Goal: Task Accomplishment & Management: Use online tool/utility

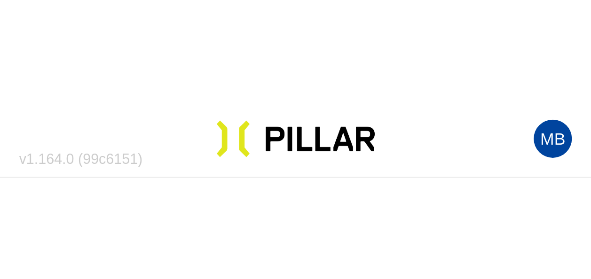
scroll to position [13, 0]
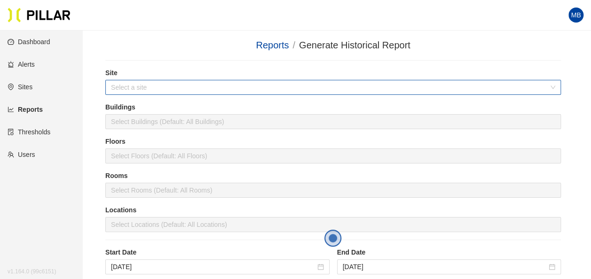
click at [170, 30] on input "search" at bounding box center [329, 87] width 437 height 14
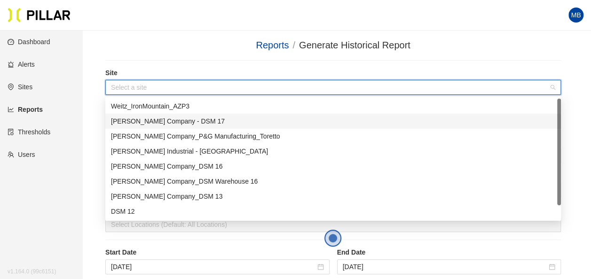
click at [166, 30] on div "[PERSON_NAME] Company - DSM 17" at bounding box center [333, 121] width 444 height 10
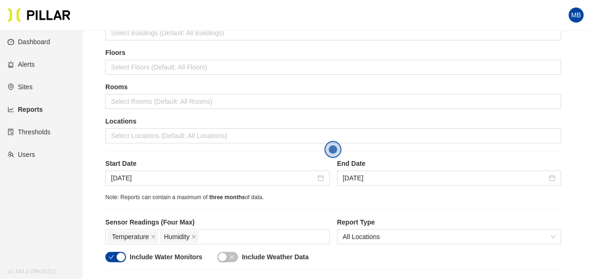
scroll to position [108, 0]
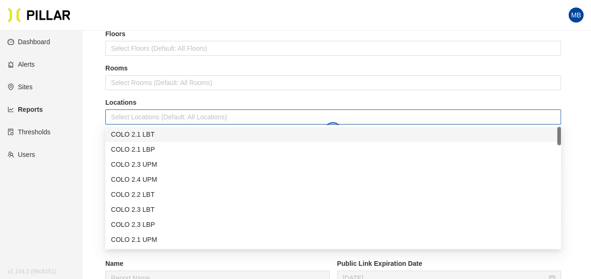
click at [126, 30] on div at bounding box center [333, 116] width 451 height 13
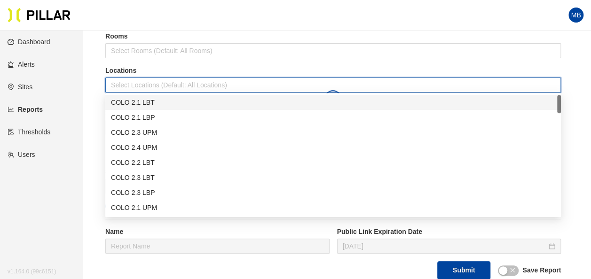
scroll to position [142, 0]
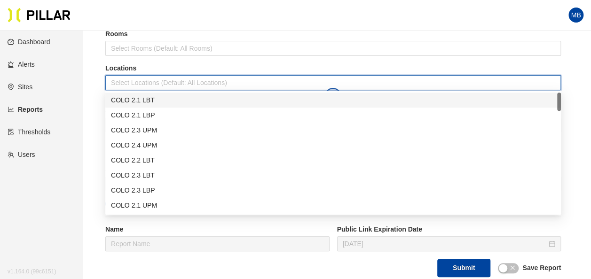
click at [142, 30] on div "COLO 2.1 LBT" at bounding box center [333, 100] width 444 height 10
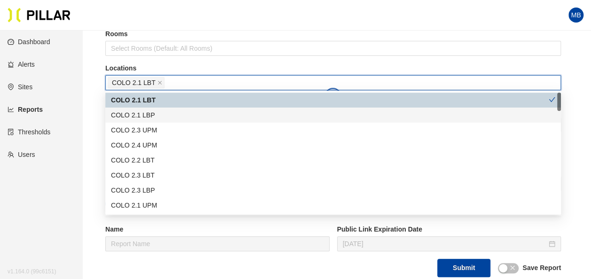
click at [143, 30] on div "COLO 2.1 LBP" at bounding box center [333, 115] width 444 height 10
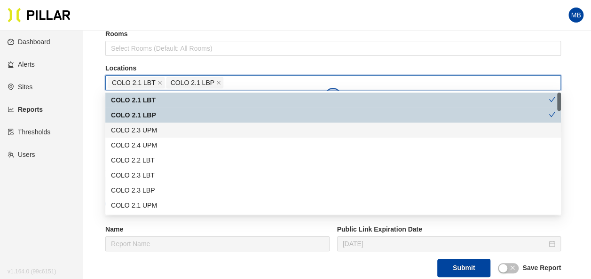
click at [148, 30] on div "COLO 2.3 UPM" at bounding box center [333, 130] width 444 height 10
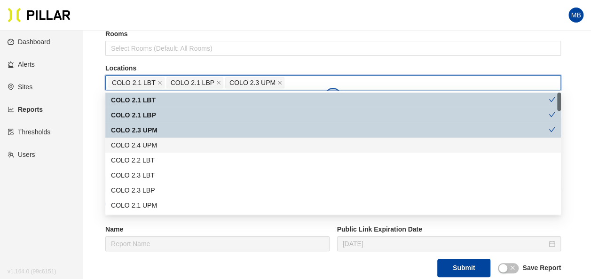
click at [151, 30] on div "COLO 2.4 UPM" at bounding box center [333, 145] width 444 height 10
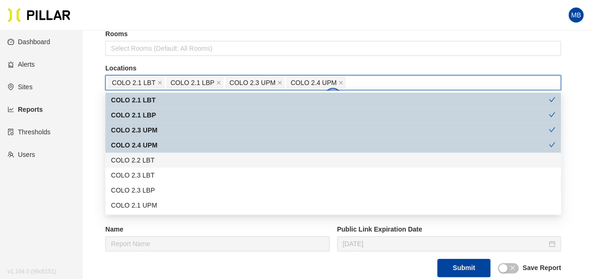
click at [152, 30] on div "COLO 2.2 LBT" at bounding box center [333, 160] width 444 height 10
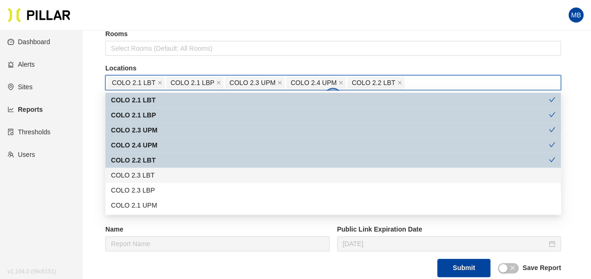
click at [152, 30] on div "COLO 2.3 LBT" at bounding box center [333, 175] width 444 height 10
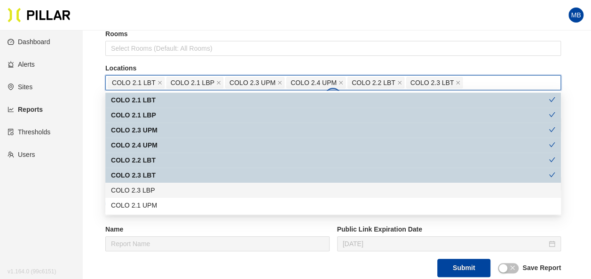
click at [153, 30] on div "COLO 2.3 LBP" at bounding box center [333, 190] width 444 height 10
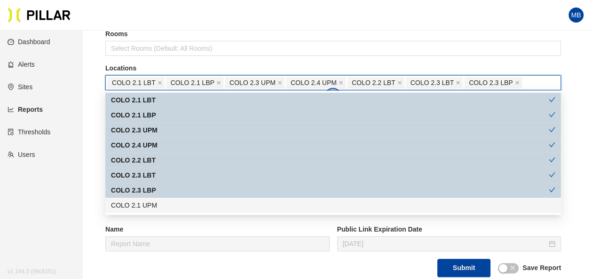
click at [154, 30] on div "COLO 2.1 UPM" at bounding box center [333, 205] width 444 height 10
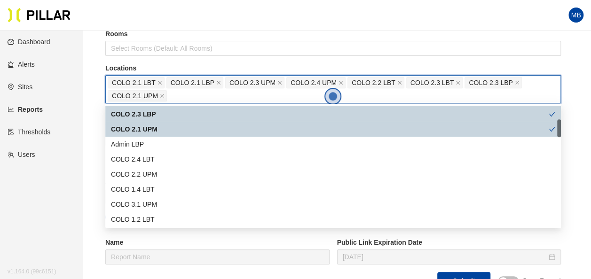
scroll to position [89, 0]
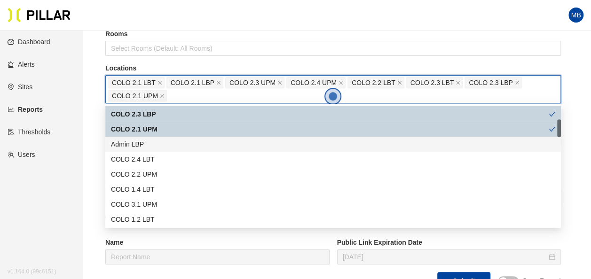
click at [140, 30] on div "Admin LBP" at bounding box center [332, 144] width 455 height 15
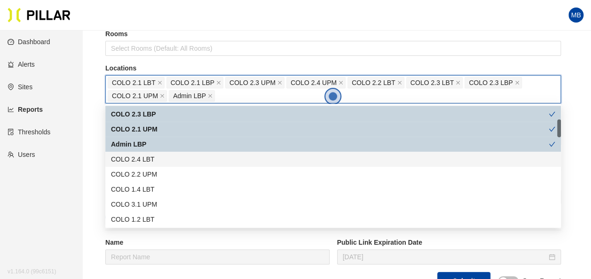
click at [145, 30] on div "COLO 2.4 LBT" at bounding box center [333, 159] width 444 height 10
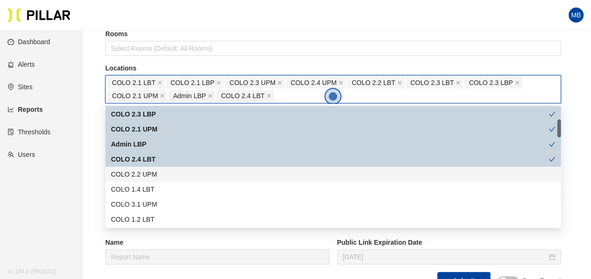
click at [154, 30] on div "COLO 2.2 UPM" at bounding box center [333, 174] width 444 height 10
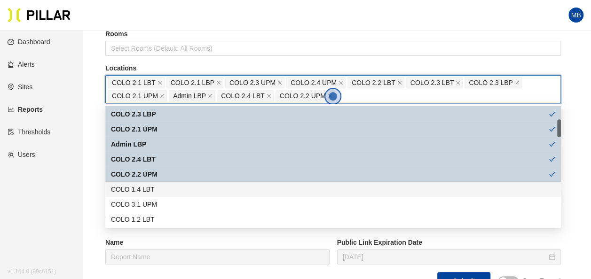
click at [157, 30] on div "COLO 1.4 LBT" at bounding box center [333, 189] width 444 height 10
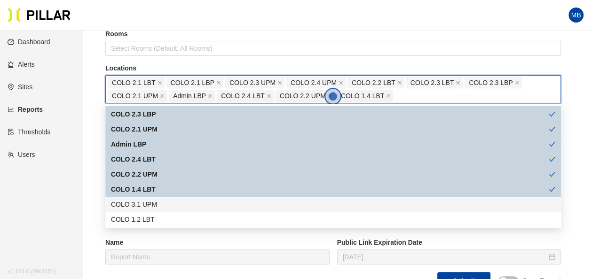
click at [158, 30] on div "COLO 3.1 UPM" at bounding box center [332, 204] width 455 height 15
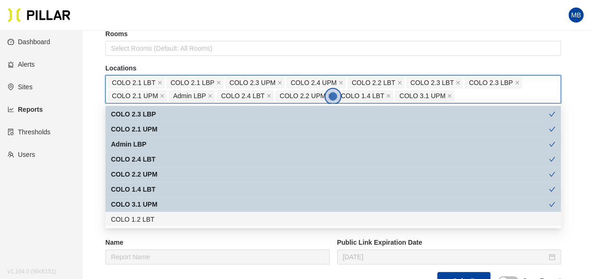
click at [155, 30] on div "COLO 1.2 LBT" at bounding box center [333, 219] width 444 height 10
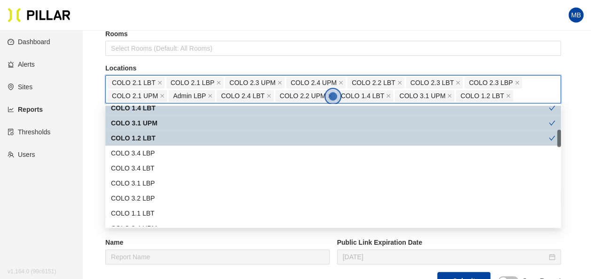
scroll to position [178, 0]
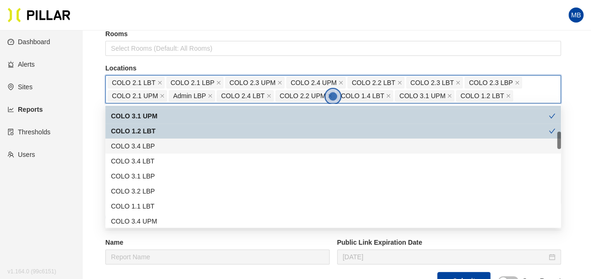
click at [162, 30] on div "COLO 3.4 LBP" at bounding box center [333, 146] width 444 height 10
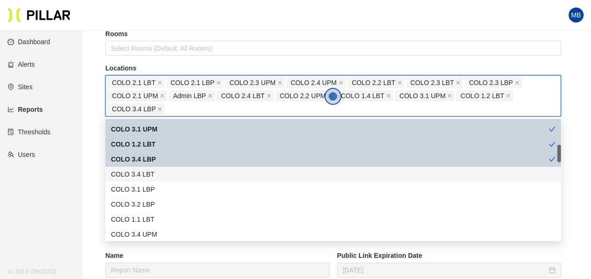
click at [157, 30] on div "COLO 3.4 LBT" at bounding box center [333, 174] width 444 height 10
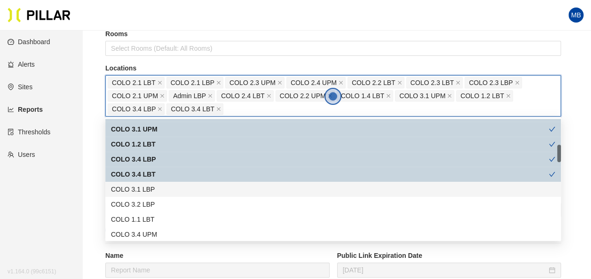
click at [156, 30] on div "COLO 3.1 LBP" at bounding box center [333, 189] width 444 height 10
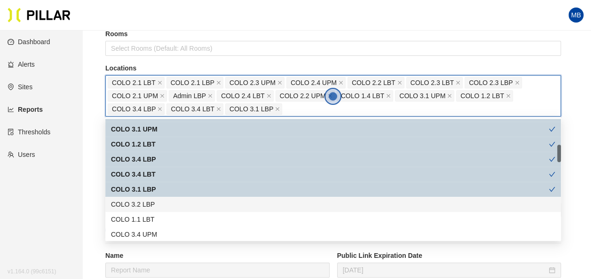
click at [157, 30] on div "COLO 3.2 LBP" at bounding box center [332, 204] width 455 height 15
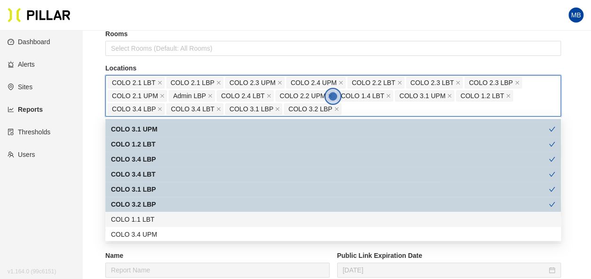
click at [156, 30] on div "COLO 1.1 LBT" at bounding box center [333, 219] width 444 height 10
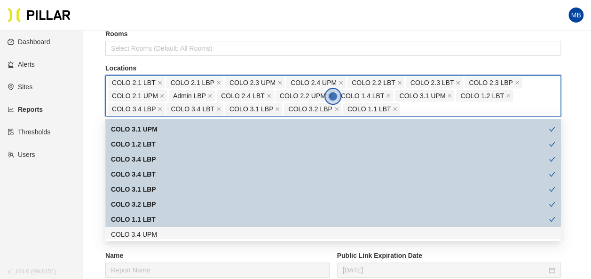
click at [156, 30] on div "COLO 3.4 UPM" at bounding box center [333, 234] width 444 height 10
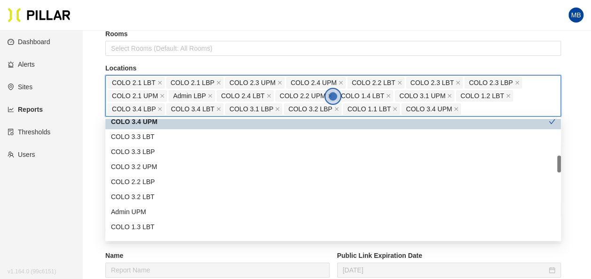
scroll to position [295, 0]
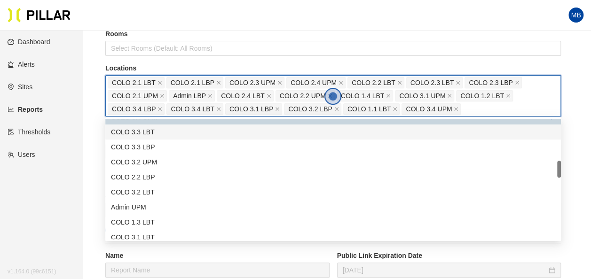
click at [157, 30] on div "COLO 3.3 LBT" at bounding box center [332, 131] width 455 height 15
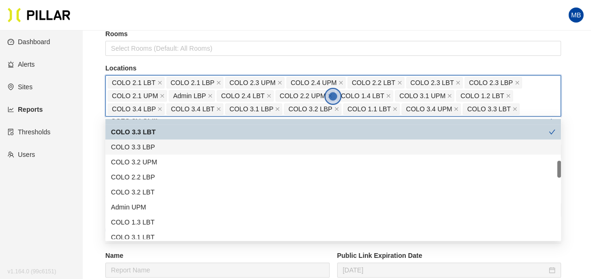
click at [156, 30] on div "COLO 3.3 LBP" at bounding box center [333, 147] width 444 height 10
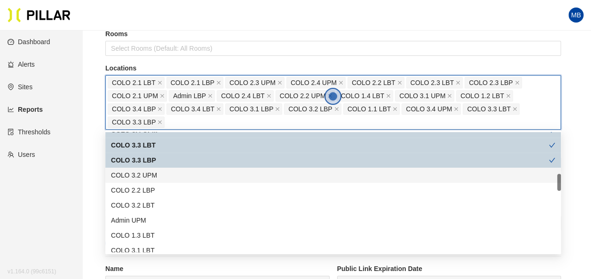
click at [156, 30] on div "COLO 3.2 UPM" at bounding box center [332, 175] width 455 height 15
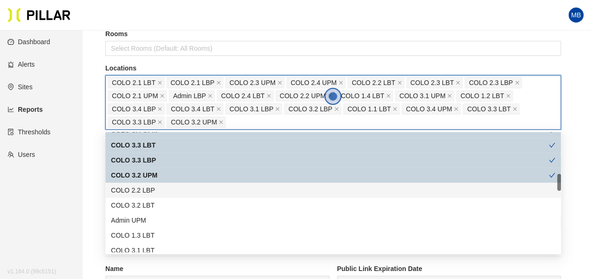
click at [155, 30] on div "COLO 2.2 LBP" at bounding box center [333, 190] width 444 height 10
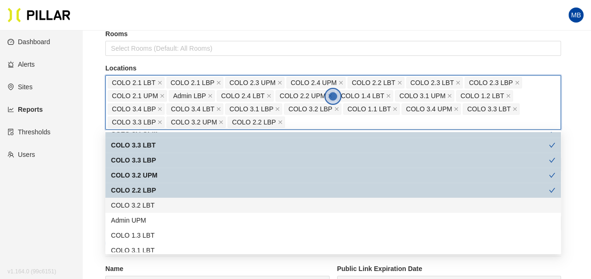
click at [153, 30] on div "COLO 3.2 LBT" at bounding box center [333, 205] width 444 height 10
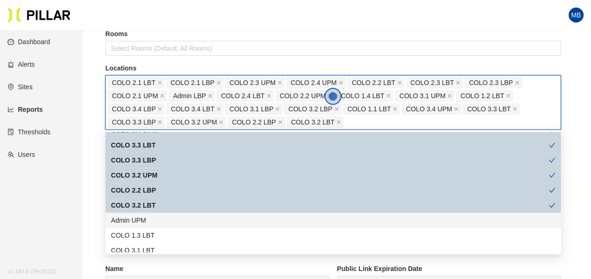
click at [150, 30] on div "Admin UPM" at bounding box center [333, 220] width 444 height 10
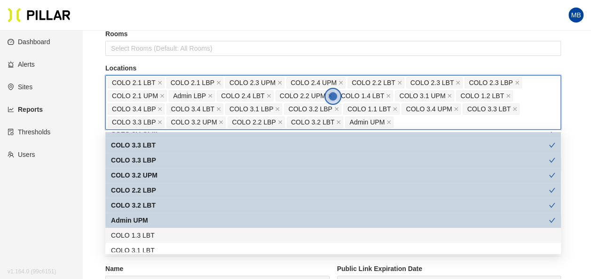
click at [150, 30] on div "COLO 1.3 LBT" at bounding box center [333, 235] width 444 height 10
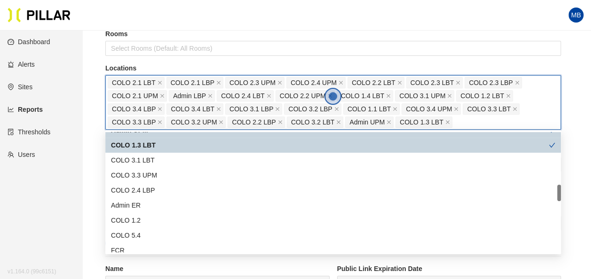
scroll to position [386, 0]
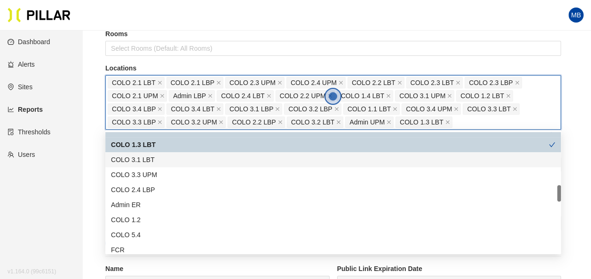
click at [148, 30] on div "COLO 3.1 LBT" at bounding box center [333, 160] width 444 height 10
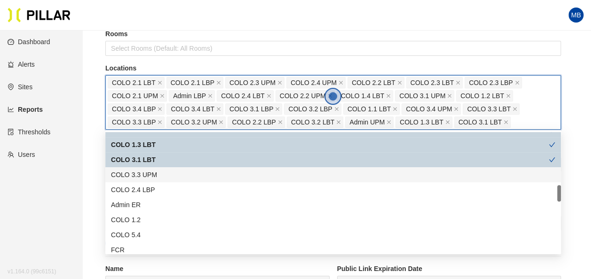
click at [149, 30] on div "COLO 3.3 UPM" at bounding box center [333, 175] width 444 height 10
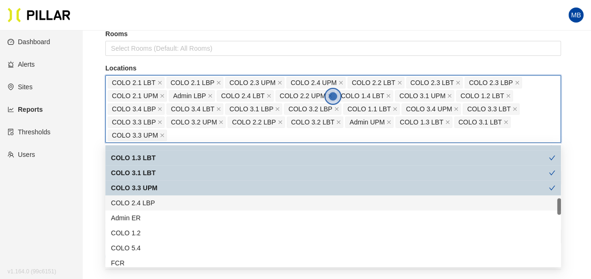
click at [147, 30] on div "COLO 2.4 LBP" at bounding box center [333, 203] width 444 height 10
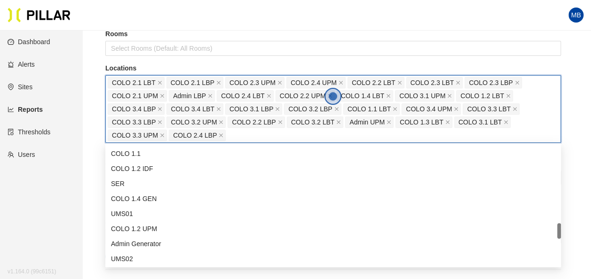
scroll to position [601, 0]
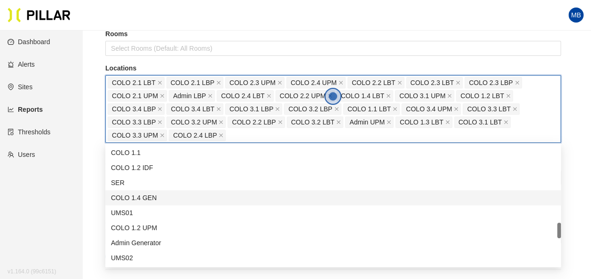
click at [168, 30] on div "COLO 1.4 GEN" at bounding box center [333, 198] width 444 height 10
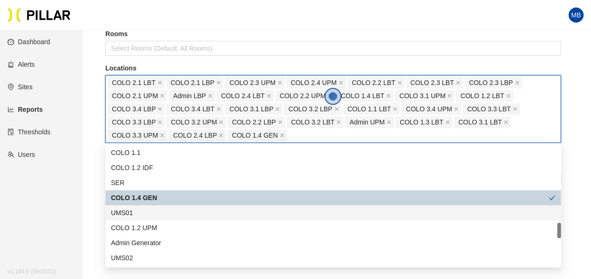
click at [164, 30] on div "UMS01" at bounding box center [333, 213] width 444 height 10
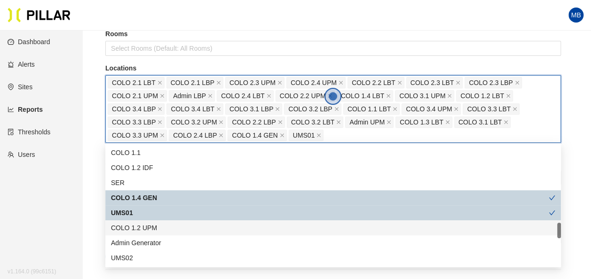
click at [165, 30] on div "COLO 1.2 UPM" at bounding box center [333, 228] width 444 height 10
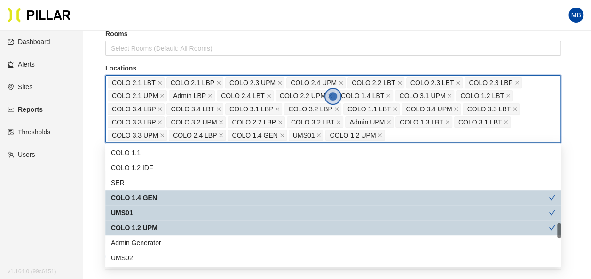
click at [164, 30] on div "COLO 1.2 UPM" at bounding box center [332, 227] width 455 height 15
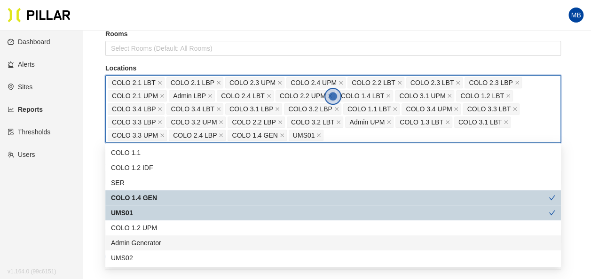
click at [164, 30] on div "Admin Generator" at bounding box center [333, 243] width 444 height 10
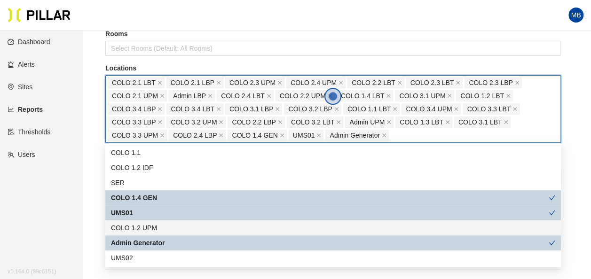
click at [164, 30] on div "COLO 1.2 UPM" at bounding box center [333, 228] width 444 height 10
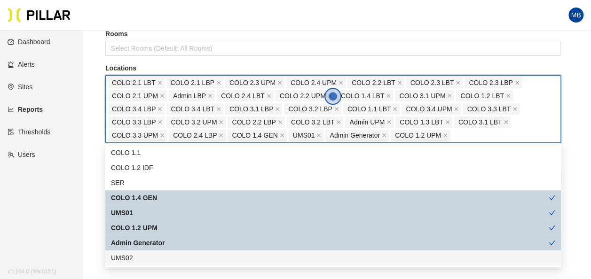
click at [157, 30] on div "UMS02" at bounding box center [333, 258] width 444 height 10
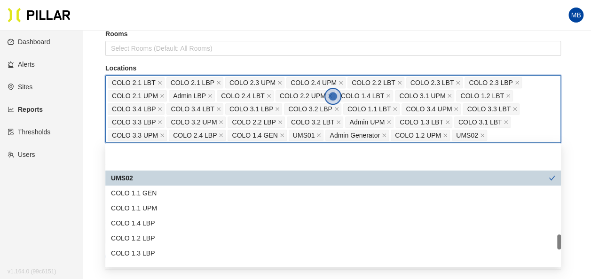
scroll to position [709, 0]
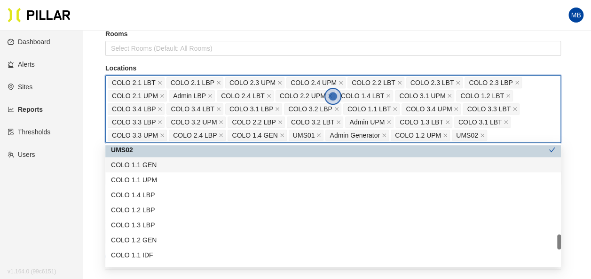
click at [168, 30] on div "COLO 1.1 GEN" at bounding box center [333, 165] width 444 height 10
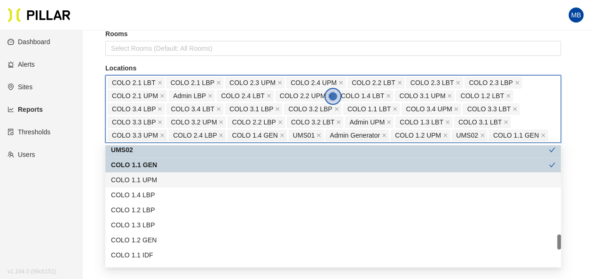
click at [166, 30] on div "COLO 1.1 UPM" at bounding box center [333, 180] width 444 height 10
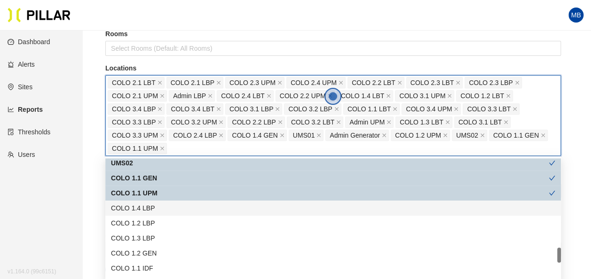
click at [161, 30] on div "COLO 1.4 LBP" at bounding box center [333, 208] width 444 height 10
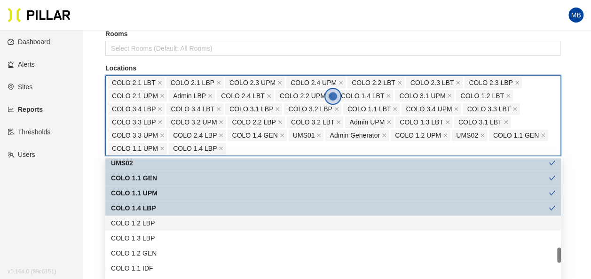
click at [161, 30] on div "COLO 1.2 LBP" at bounding box center [333, 223] width 444 height 10
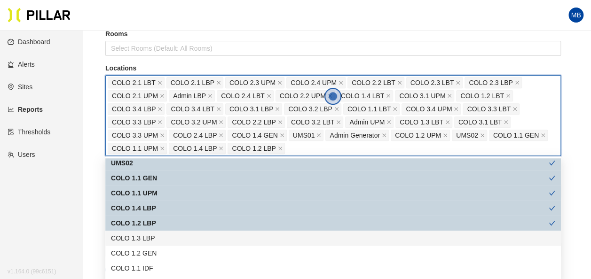
click at [159, 30] on div "COLO 1.3 LBP" at bounding box center [333, 238] width 444 height 10
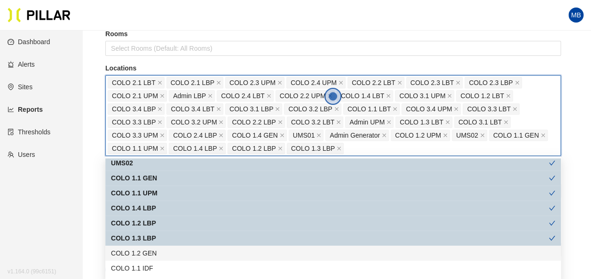
click at [159, 30] on div "COLO 1.2 GEN" at bounding box center [333, 253] width 444 height 10
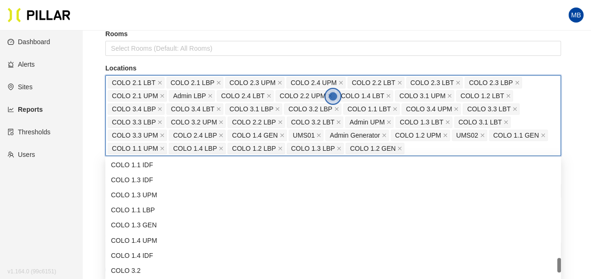
scroll to position [816, 0]
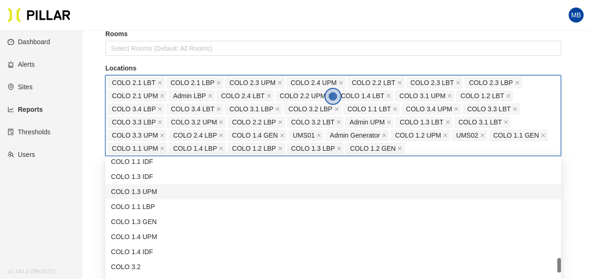
click at [171, 30] on div "COLO 1.3 UPM" at bounding box center [333, 192] width 444 height 10
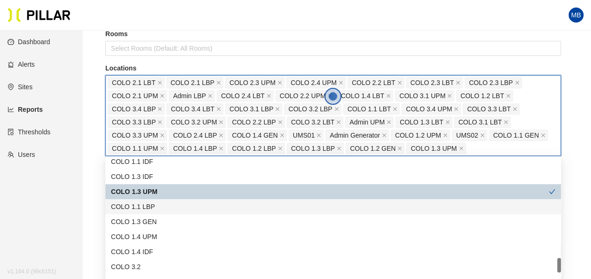
click at [171, 30] on div "COLO 1.1 LBP" at bounding box center [333, 207] width 444 height 10
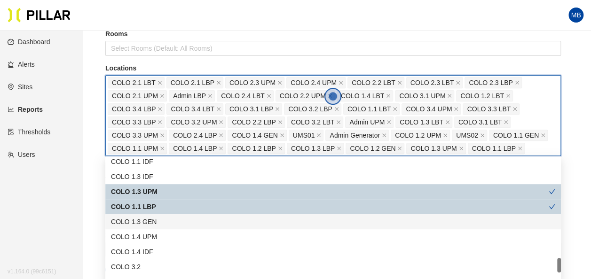
click at [170, 30] on div "COLO 1.3 GEN" at bounding box center [333, 222] width 444 height 10
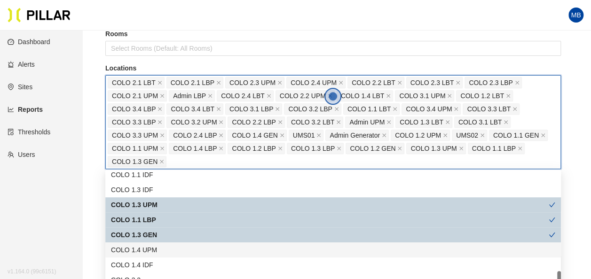
click at [166, 30] on div "COLO 1.4 UPM" at bounding box center [333, 250] width 444 height 10
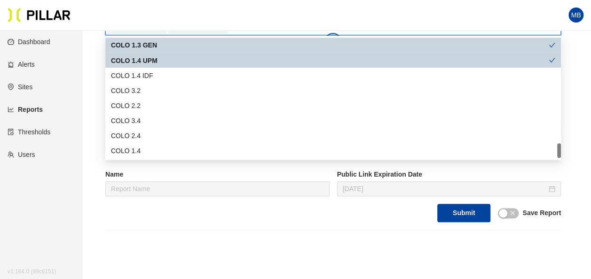
scroll to position [276, 0]
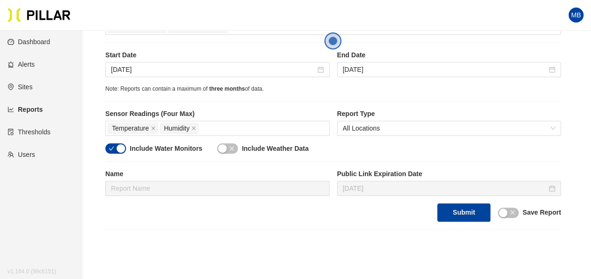
click at [97, 30] on main "Reports / Generate Historical Report / Site Weitz Company - DSM 17 Buildings Se…" at bounding box center [295, 67] width 591 height 626
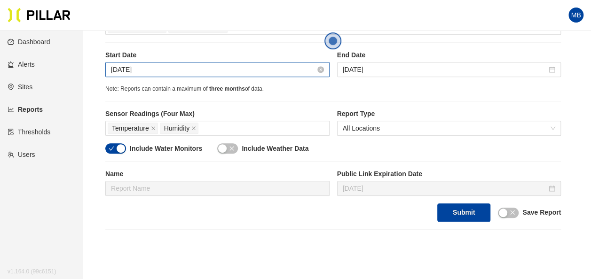
click at [153, 30] on input "Sep 5, 2025" at bounding box center [213, 69] width 204 height 10
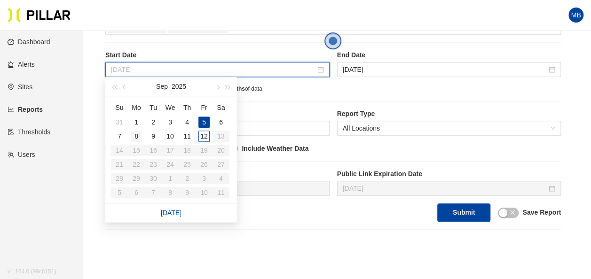
type input "Sep 8, 2025"
click at [133, 30] on div "8" at bounding box center [136, 136] width 11 height 11
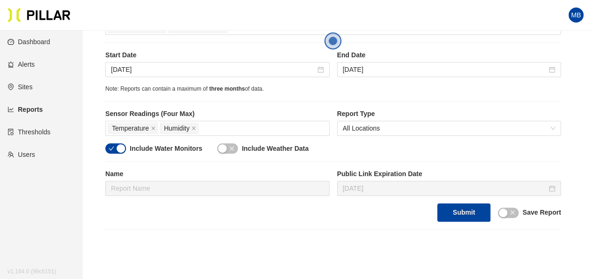
click at [117, 30] on div "button" at bounding box center [121, 148] width 8 height 8
click at [232, 30] on button "Submit" at bounding box center [463, 212] width 53 height 18
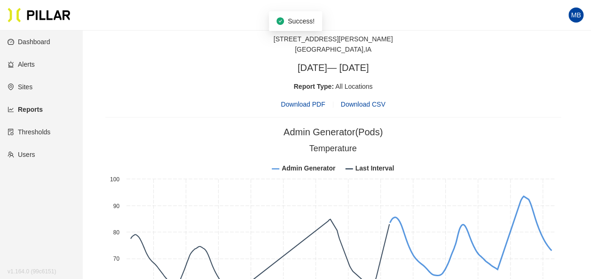
scroll to position [500, 0]
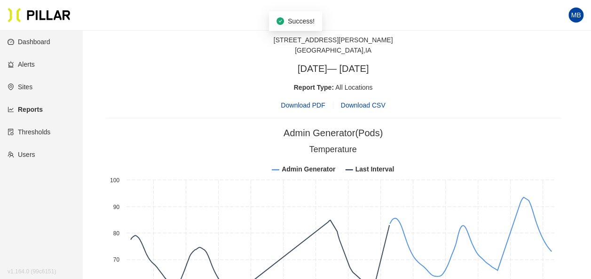
drag, startPoint x: 302, startPoint y: 101, endPoint x: 310, endPoint y: 98, distance: 8.6
click at [232, 30] on span "Download PDF" at bounding box center [302, 105] width 44 height 10
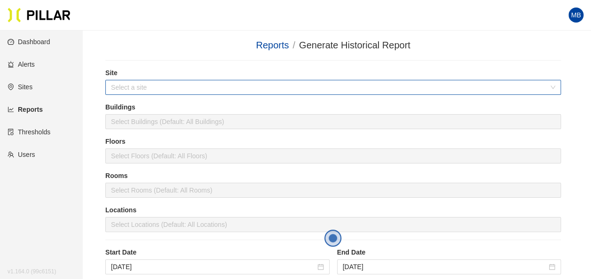
click at [127, 30] on input "search" at bounding box center [329, 87] width 437 height 14
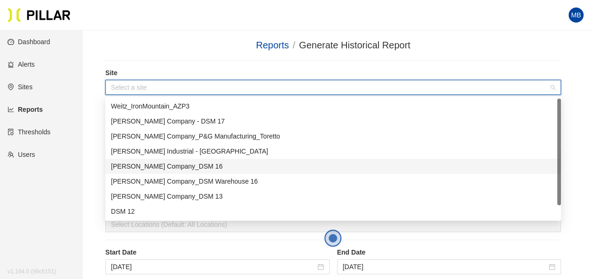
click at [153, 30] on div "[PERSON_NAME] Company_DSM 16" at bounding box center [333, 166] width 444 height 10
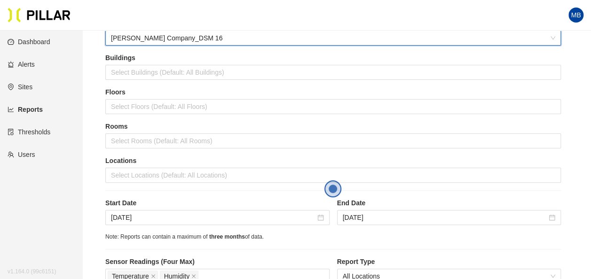
scroll to position [50, 0]
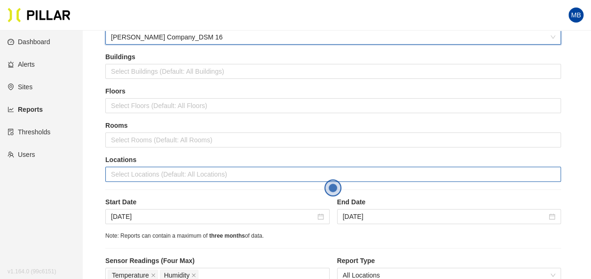
click at [128, 30] on div at bounding box center [333, 174] width 451 height 13
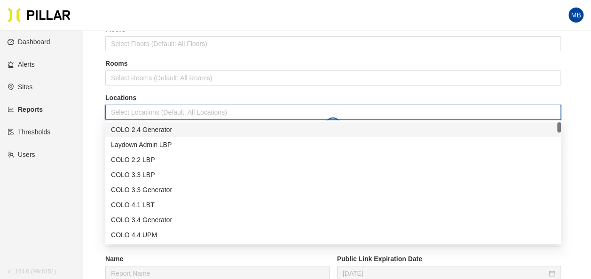
scroll to position [113, 0]
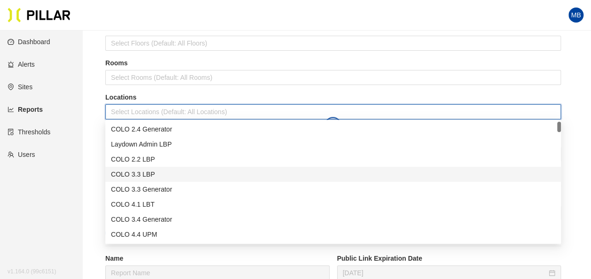
click at [147, 30] on div "COLO 3.3 LBP" at bounding box center [333, 174] width 444 height 10
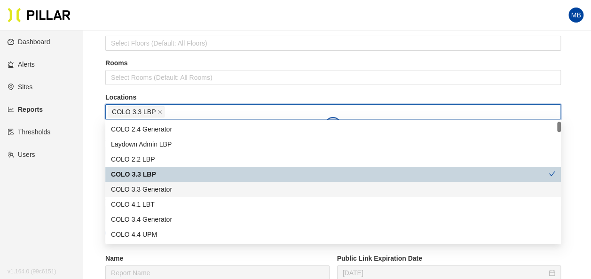
click at [149, 30] on div "COLO 3.3 Generator" at bounding box center [333, 189] width 444 height 10
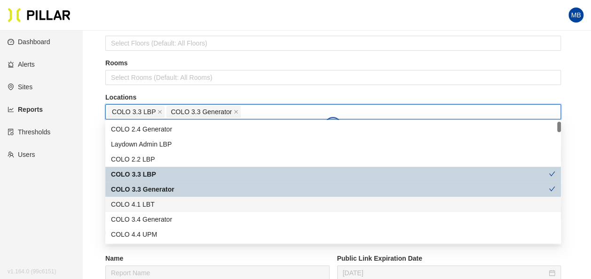
click at [150, 30] on div "COLO 4.1 LBT" at bounding box center [333, 204] width 444 height 10
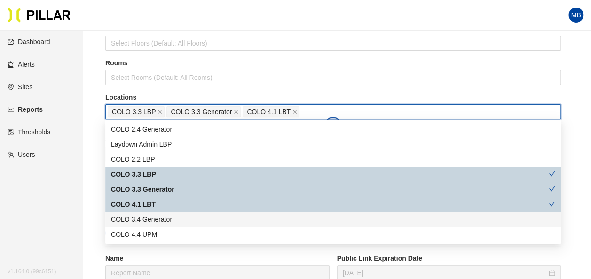
click at [156, 30] on div "COLO 3.4 Generator" at bounding box center [333, 219] width 444 height 10
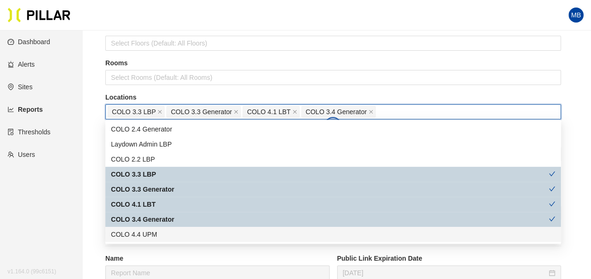
click at [156, 30] on div "COLO 4.4 UPM" at bounding box center [333, 234] width 444 height 10
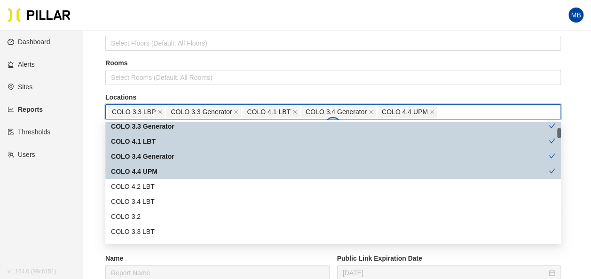
scroll to position [69, 0]
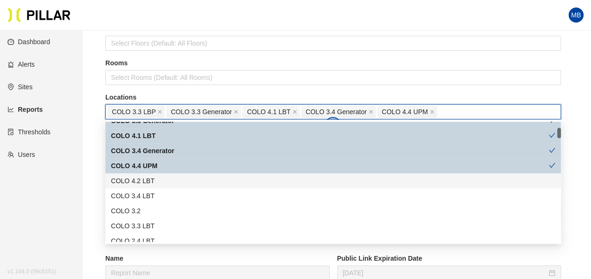
click at [158, 30] on div "COLO 4.2 LBT" at bounding box center [333, 181] width 444 height 10
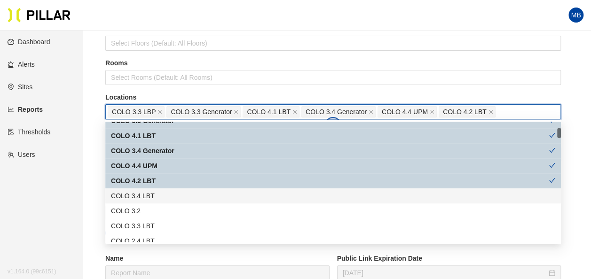
click at [153, 30] on div "COLO 3.4 LBT" at bounding box center [333, 196] width 444 height 10
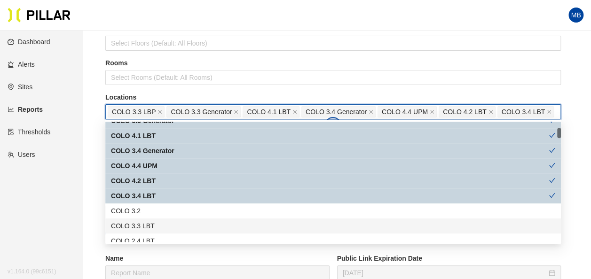
click at [148, 30] on div "COLO 3.3 LBT" at bounding box center [333, 226] width 444 height 10
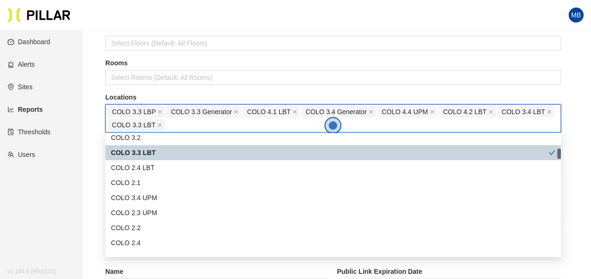
scroll to position [163, 0]
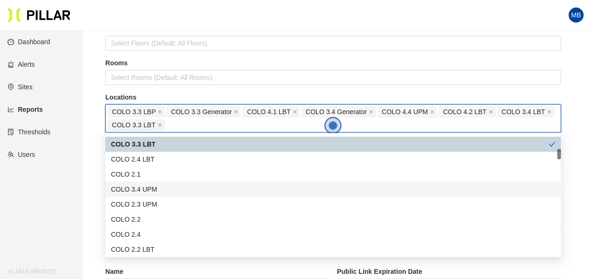
click at [153, 30] on div "COLO 3.4 UPM" at bounding box center [332, 189] width 455 height 15
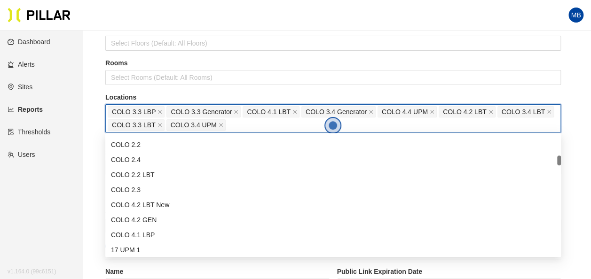
scroll to position [239, 0]
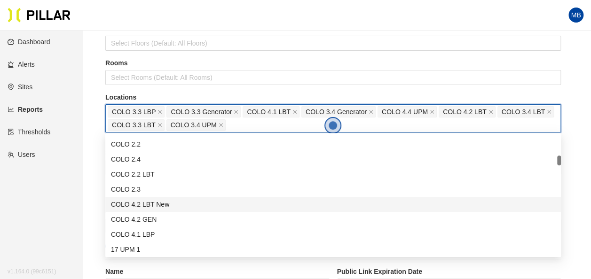
click at [155, 30] on div "COLO 4.2 LBT New" at bounding box center [333, 204] width 444 height 10
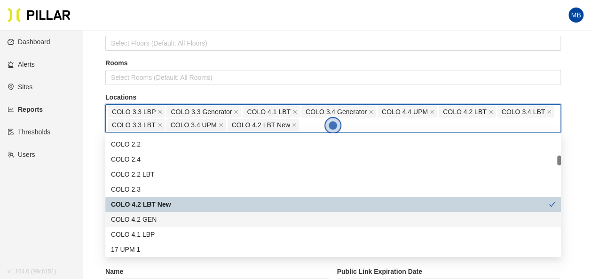
click at [154, 30] on div "COLO 4.2 GEN" at bounding box center [333, 219] width 444 height 10
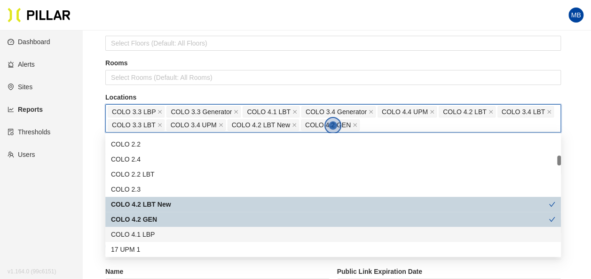
click at [155, 30] on div "COLO 4.1 LBP" at bounding box center [333, 234] width 444 height 10
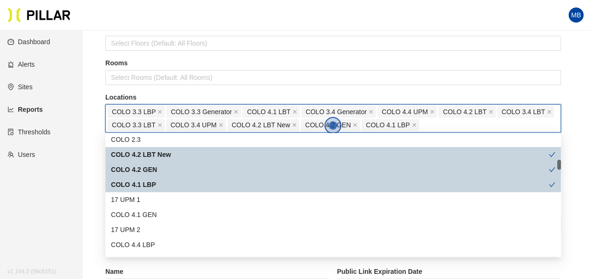
scroll to position [291, 0]
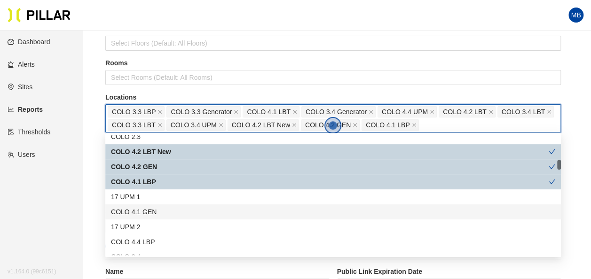
click at [150, 30] on div "COLO 4.1 GEN" at bounding box center [333, 212] width 444 height 10
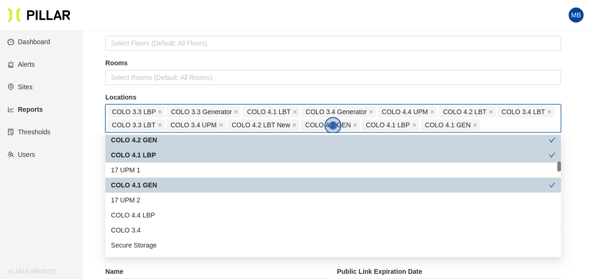
scroll to position [319, 0]
click at [150, 30] on div "COLO 4.4 LBP" at bounding box center [332, 214] width 455 height 15
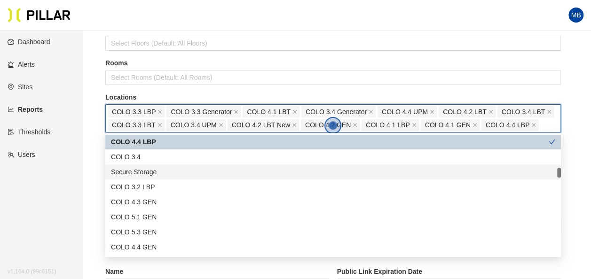
scroll to position [392, 0]
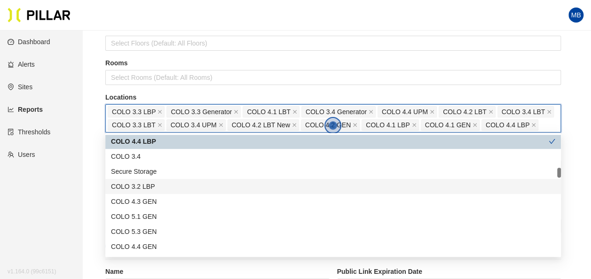
click at [151, 30] on div "COLO 3.2 LBP" at bounding box center [333, 186] width 444 height 10
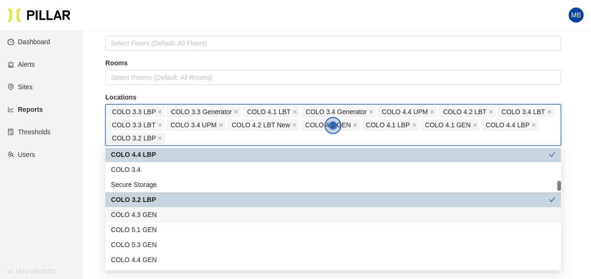
click at [153, 30] on div "COLO 4.3 GEN" at bounding box center [333, 215] width 444 height 10
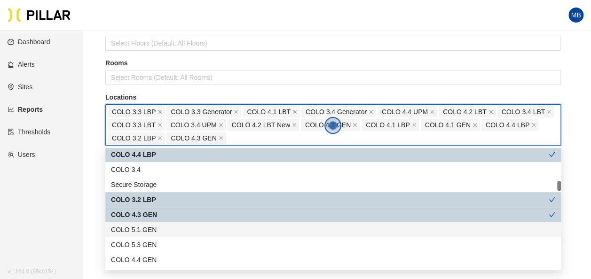
click at [149, 30] on div "COLO 5.1 GEN" at bounding box center [333, 230] width 444 height 10
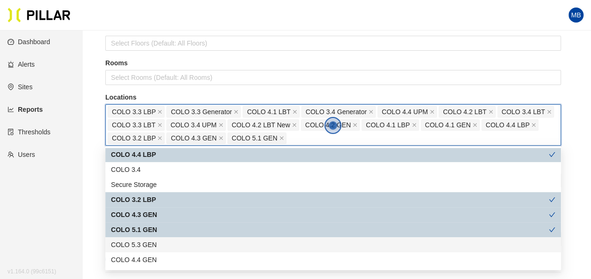
click at [147, 30] on div "COLO 5.3 GEN" at bounding box center [333, 245] width 444 height 10
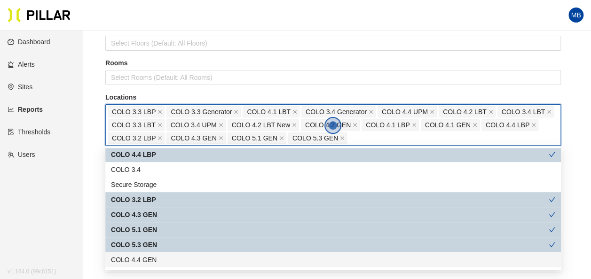
click at [148, 30] on div "COLO 4.4 GEN" at bounding box center [333, 260] width 444 height 10
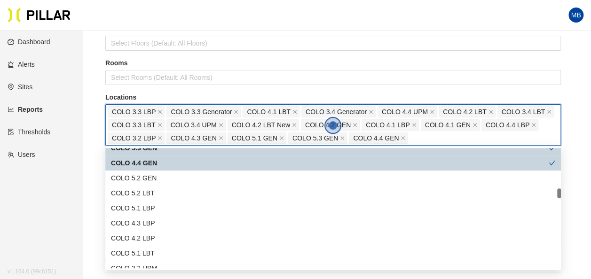
scroll to position [493, 0]
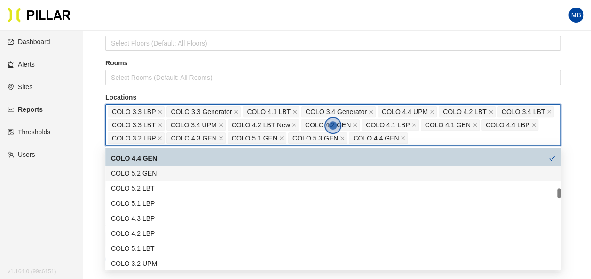
click at [148, 30] on div "COLO 5.2 GEN" at bounding box center [333, 173] width 444 height 10
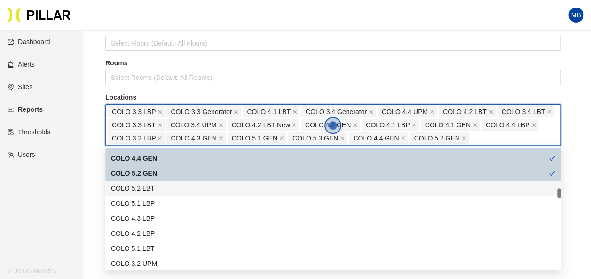
click at [149, 30] on div "COLO 5.2 LBT" at bounding box center [333, 188] width 444 height 10
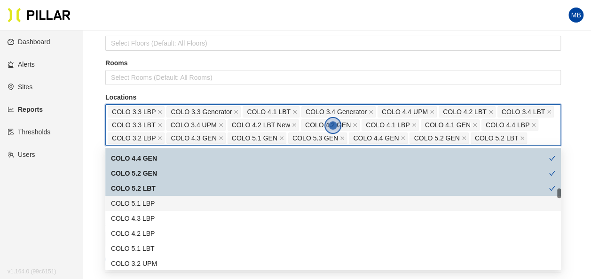
click at [149, 30] on div "COLO 5.1 LBP" at bounding box center [333, 203] width 444 height 10
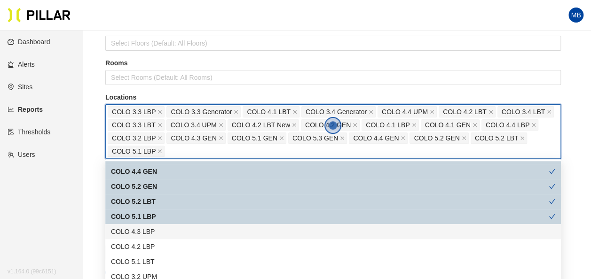
click at [149, 30] on div "COLO 4.3 LBP" at bounding box center [333, 231] width 444 height 10
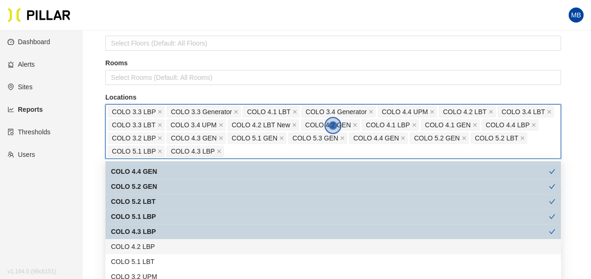
click at [150, 30] on div "COLO 4.2 LBP" at bounding box center [333, 246] width 444 height 10
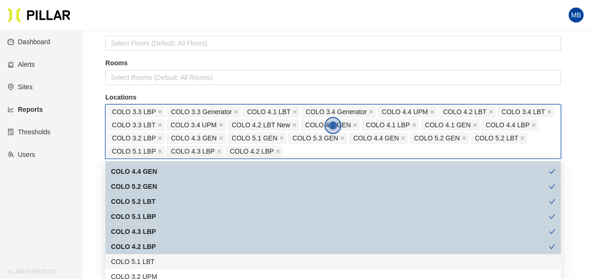
click at [150, 30] on div "COLO 5.1 LBT" at bounding box center [333, 262] width 444 height 10
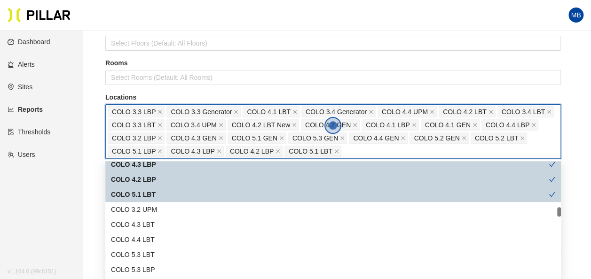
scroll to position [568, 0]
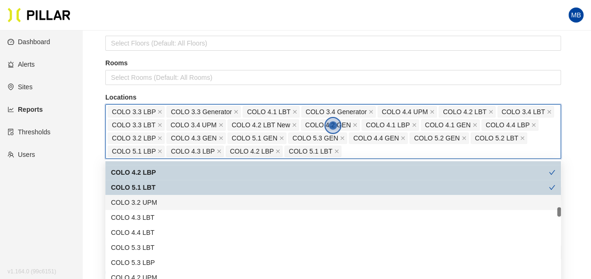
click at [152, 30] on div "COLO 3.2 UPM" at bounding box center [333, 202] width 444 height 10
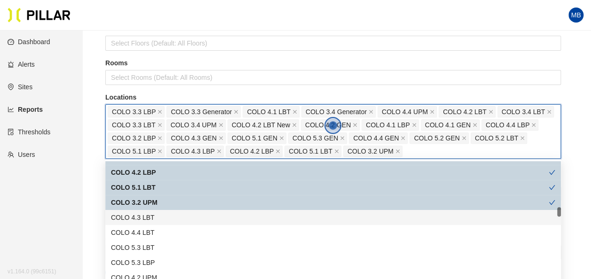
click at [151, 30] on div "COLO 4.3 LBT" at bounding box center [333, 217] width 444 height 10
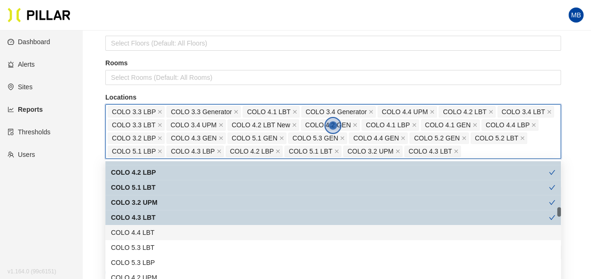
click at [151, 30] on div "COLO 4.4 LBT" at bounding box center [333, 232] width 444 height 10
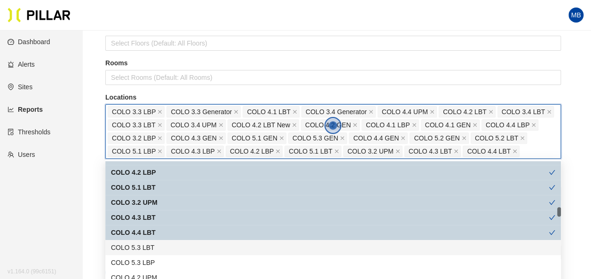
click at [151, 30] on div "COLO 5.3 LBT" at bounding box center [333, 247] width 444 height 10
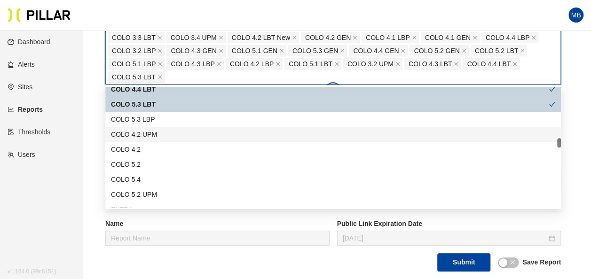
scroll to position [202, 0]
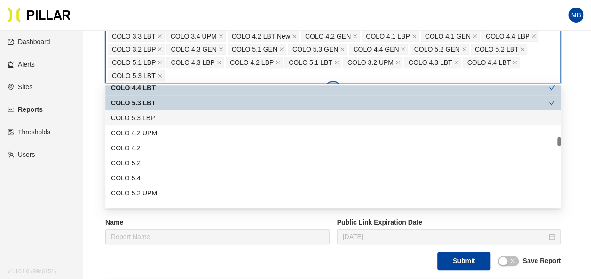
click at [154, 30] on div "COLO 5.3 LBP" at bounding box center [333, 118] width 444 height 10
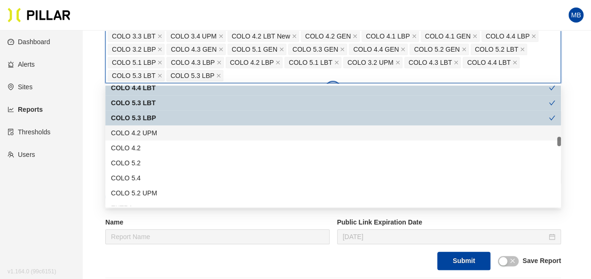
click at [158, 30] on div "COLO 4.2 UPM" at bounding box center [333, 133] width 444 height 10
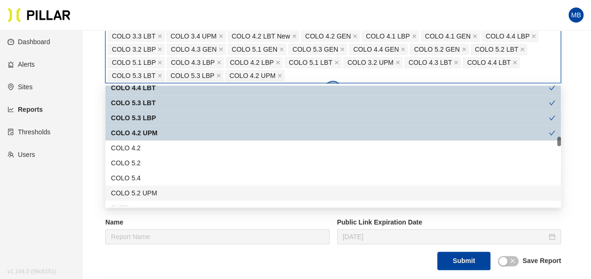
click at [160, 30] on div "COLO 5.2 UPM" at bounding box center [333, 193] width 444 height 10
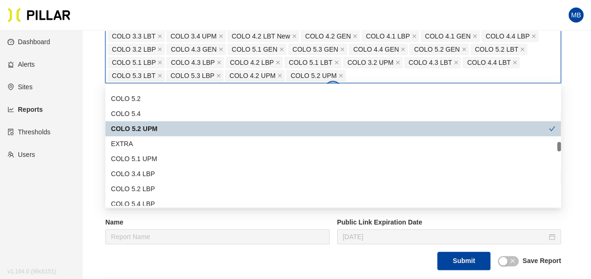
scroll to position [717, 0]
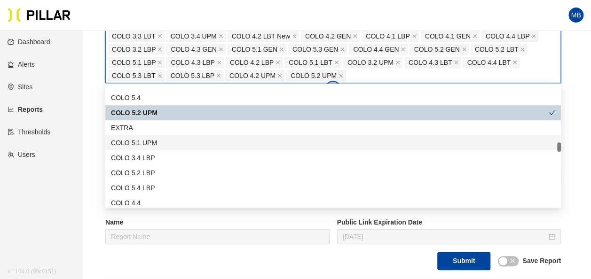
click at [162, 30] on div "COLO 5.1 UPM" at bounding box center [333, 143] width 444 height 10
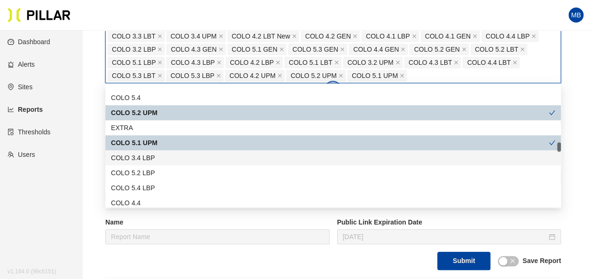
click at [162, 30] on div "COLO 3.4 LBP" at bounding box center [333, 158] width 444 height 10
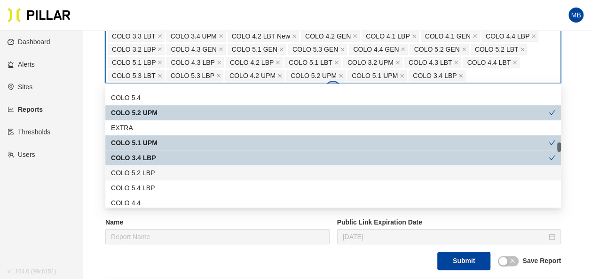
click at [160, 30] on div "COLO 5.2 LBP" at bounding box center [333, 173] width 444 height 10
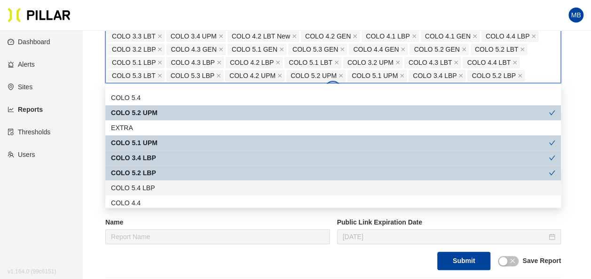
click at [160, 30] on div "COLO 5.4 LBP" at bounding box center [333, 188] width 444 height 10
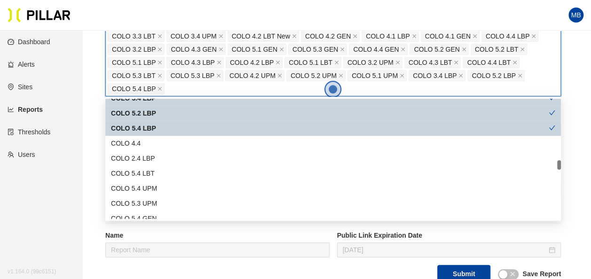
scroll to position [790, 0]
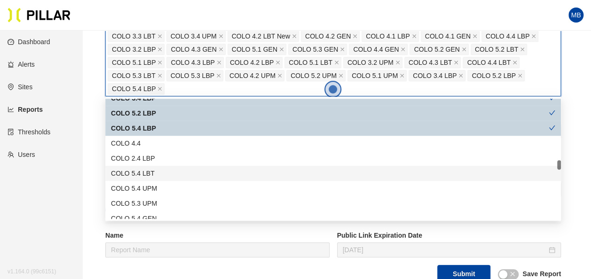
click at [158, 30] on div "COLO 5.4 LBT" at bounding box center [333, 173] width 444 height 10
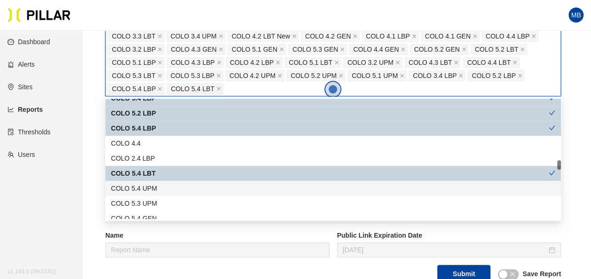
click at [157, 30] on div "COLO 5.4 UPM" at bounding box center [333, 188] width 444 height 10
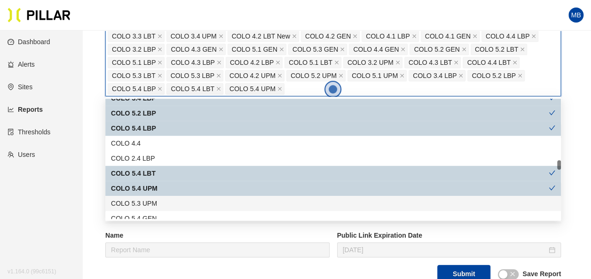
click at [157, 30] on div "COLO 5.3 UPM" at bounding box center [333, 203] width 444 height 10
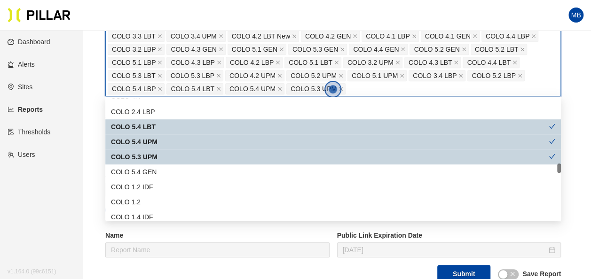
scroll to position [837, 0]
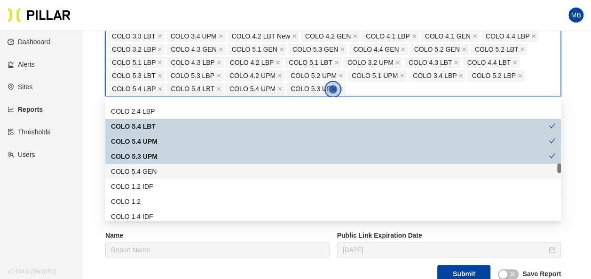
click at [156, 30] on div "COLO 5.4 GEN" at bounding box center [333, 171] width 444 height 10
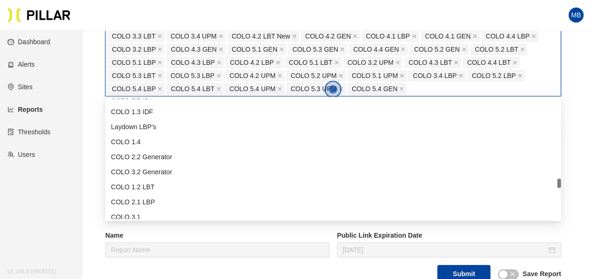
scroll to position [1082, 0]
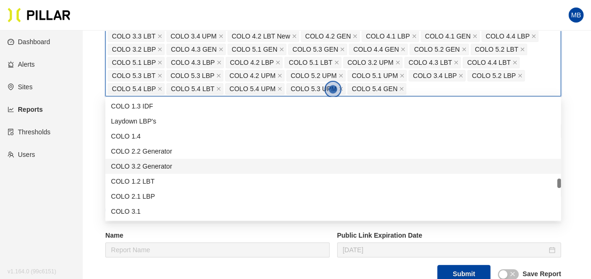
click at [157, 30] on div "COLO 3.2 Generator" at bounding box center [333, 166] width 444 height 10
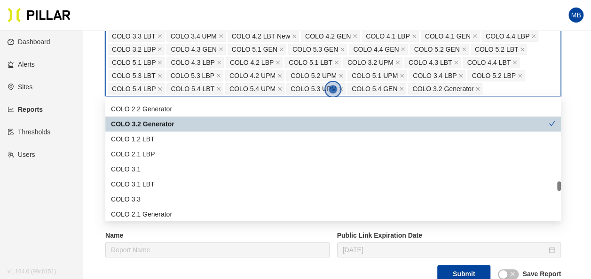
scroll to position [1129, 0]
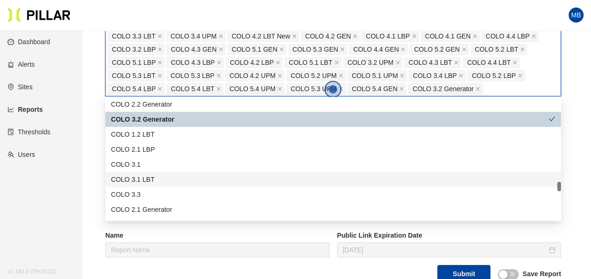
click at [156, 30] on div "COLO 3.1 LBT" at bounding box center [333, 179] width 444 height 10
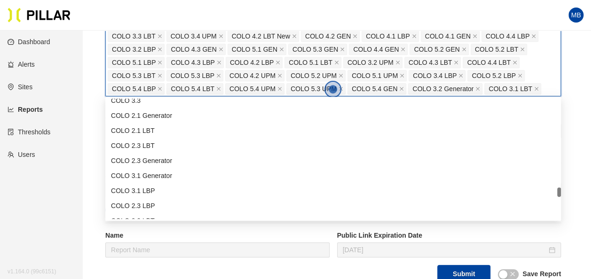
scroll to position [1224, 0]
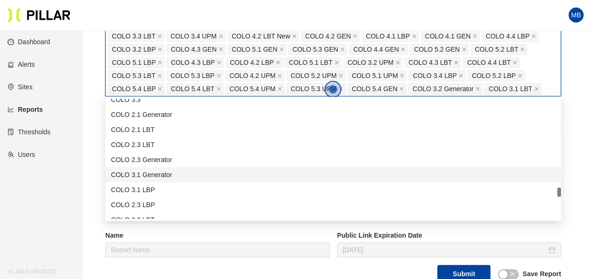
click at [156, 30] on div "COLO 3.1 Generator" at bounding box center [333, 175] width 444 height 10
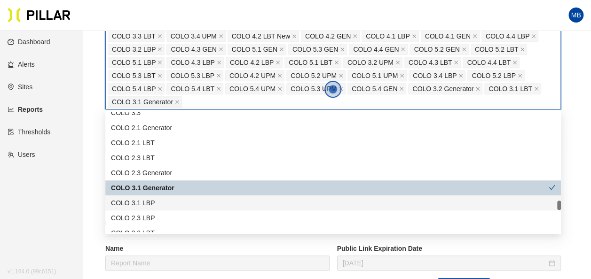
click at [156, 30] on div "COLO 3.1 LBP" at bounding box center [333, 203] width 444 height 10
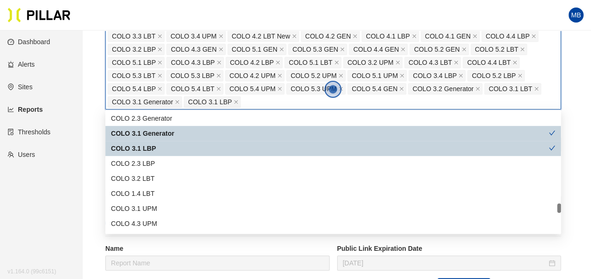
scroll to position [1280, 0]
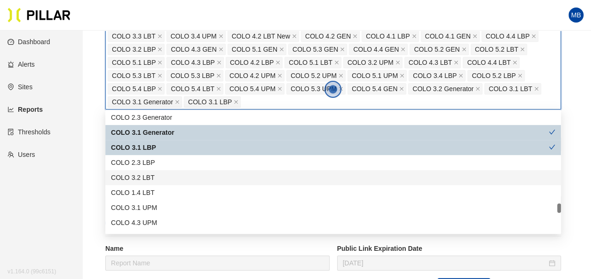
click at [157, 30] on div "COLO 3.2 LBT" at bounding box center [333, 177] width 444 height 10
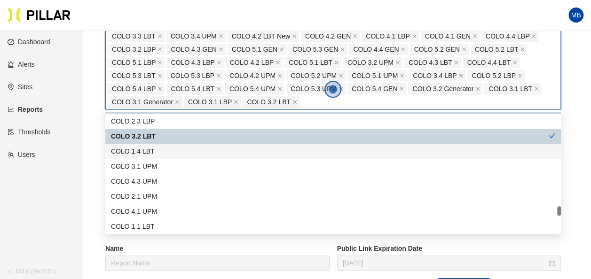
scroll to position [1322, 0]
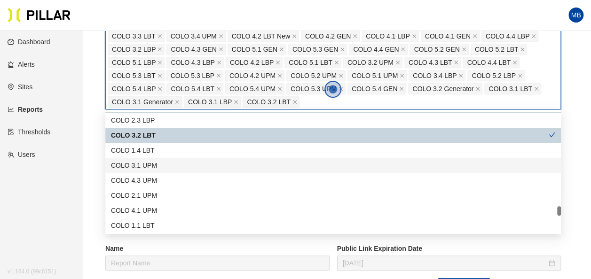
click at [160, 30] on div "COLO 3.1 UPM" at bounding box center [333, 165] width 444 height 10
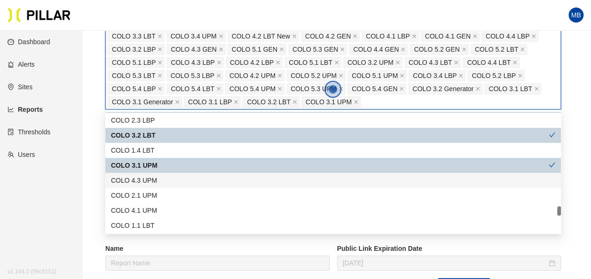
click at [158, 30] on div "COLO 4.3 UPM" at bounding box center [333, 180] width 444 height 10
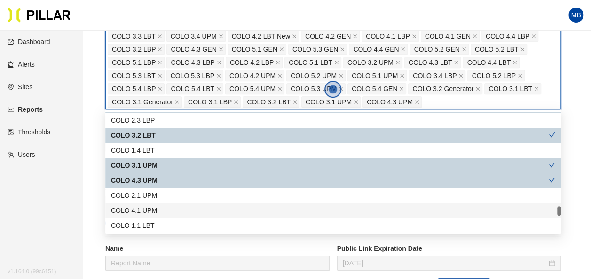
click at [168, 30] on div "COLO 4.1 UPM" at bounding box center [333, 210] width 444 height 10
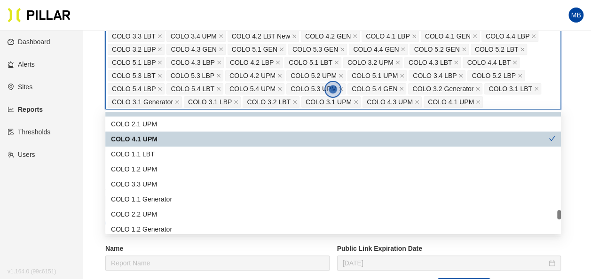
scroll to position [1418, 0]
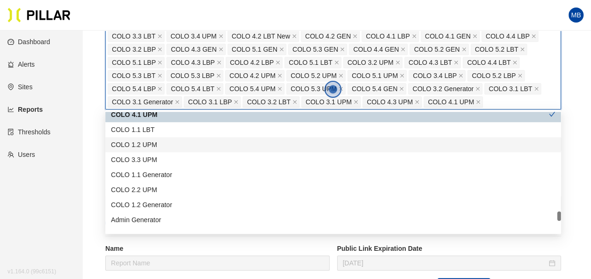
click at [162, 30] on div "COLO 1.2 UPM" at bounding box center [332, 144] width 455 height 15
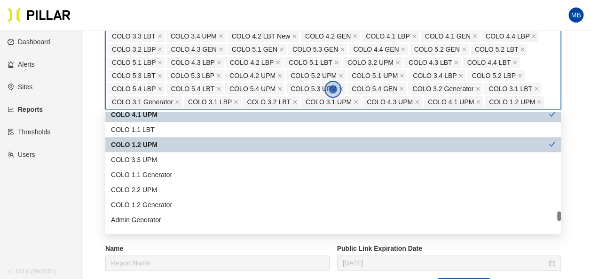
click at [162, 30] on div "COLO 1.2 UPM" at bounding box center [332, 144] width 455 height 15
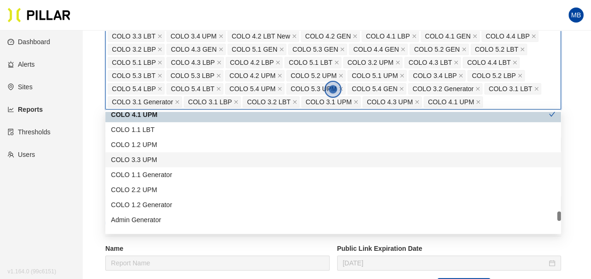
click at [161, 30] on div "COLO 3.3 UPM" at bounding box center [333, 160] width 444 height 10
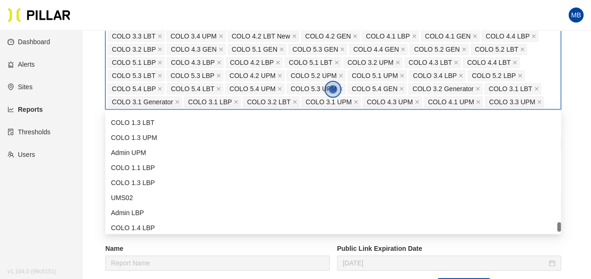
scroll to position [1624, 0]
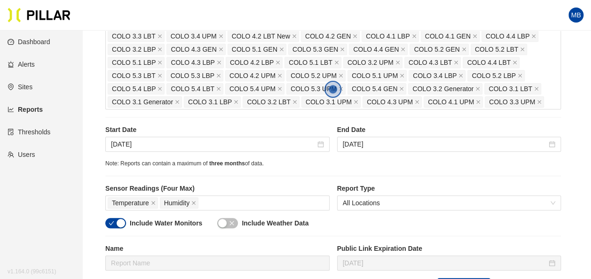
click at [96, 30] on main "Reports / Generate Historical Report / Site Weitz Company_DSM 16 Buildings Sele…" at bounding box center [295, 142] width 591 height 626
click at [117, 30] on div "button" at bounding box center [121, 223] width 8 height 8
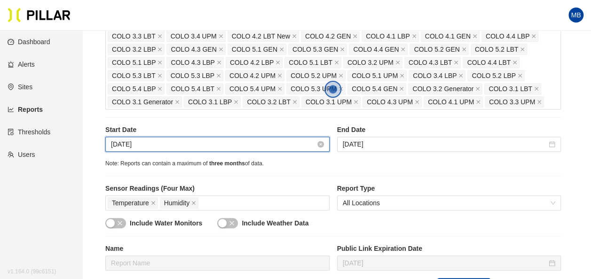
click at [154, 30] on input "Sep 5, 2025" at bounding box center [213, 144] width 204 height 10
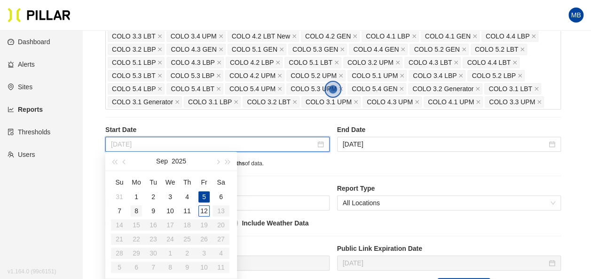
type input "Sep 8, 2025"
click at [142, 30] on td "8" at bounding box center [136, 211] width 17 height 14
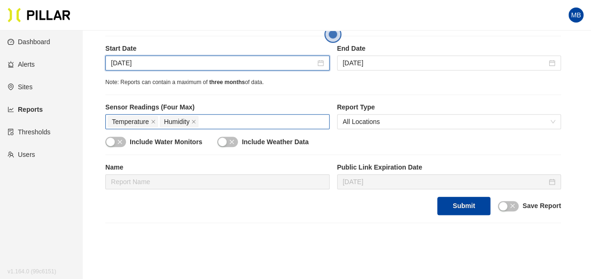
scroll to position [283, 0]
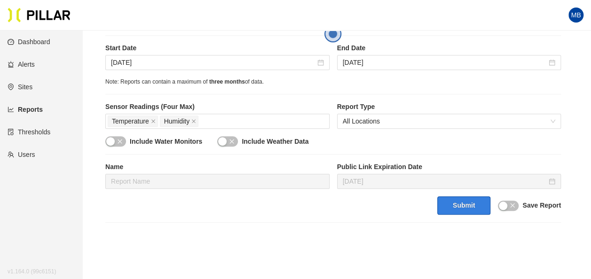
click at [232, 30] on button "Submit" at bounding box center [463, 205] width 53 height 18
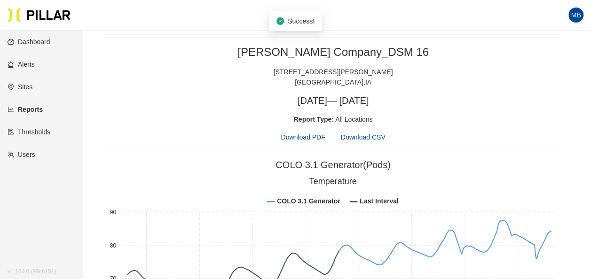
scroll to position [469, 0]
click at [232, 30] on span "Download PDF" at bounding box center [302, 137] width 44 height 10
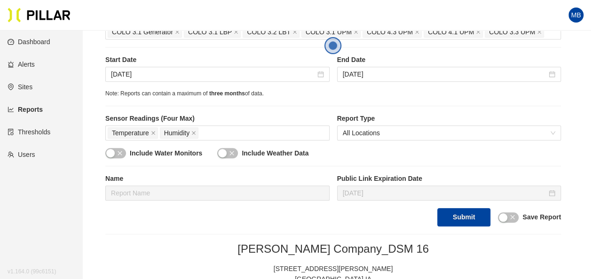
scroll to position [271, 0]
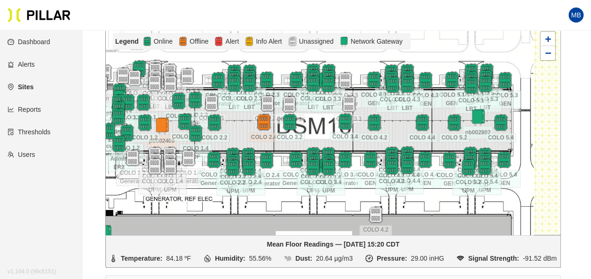
scroll to position [124, 0]
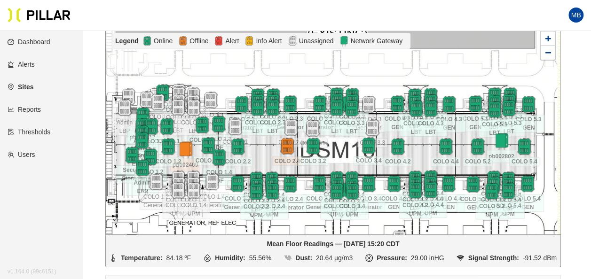
drag, startPoint x: 234, startPoint y: 119, endPoint x: 254, endPoint y: 141, distance: 29.6
click at [257, 140] on div at bounding box center [333, 130] width 454 height 209
